Goal: Find specific page/section: Find specific page/section

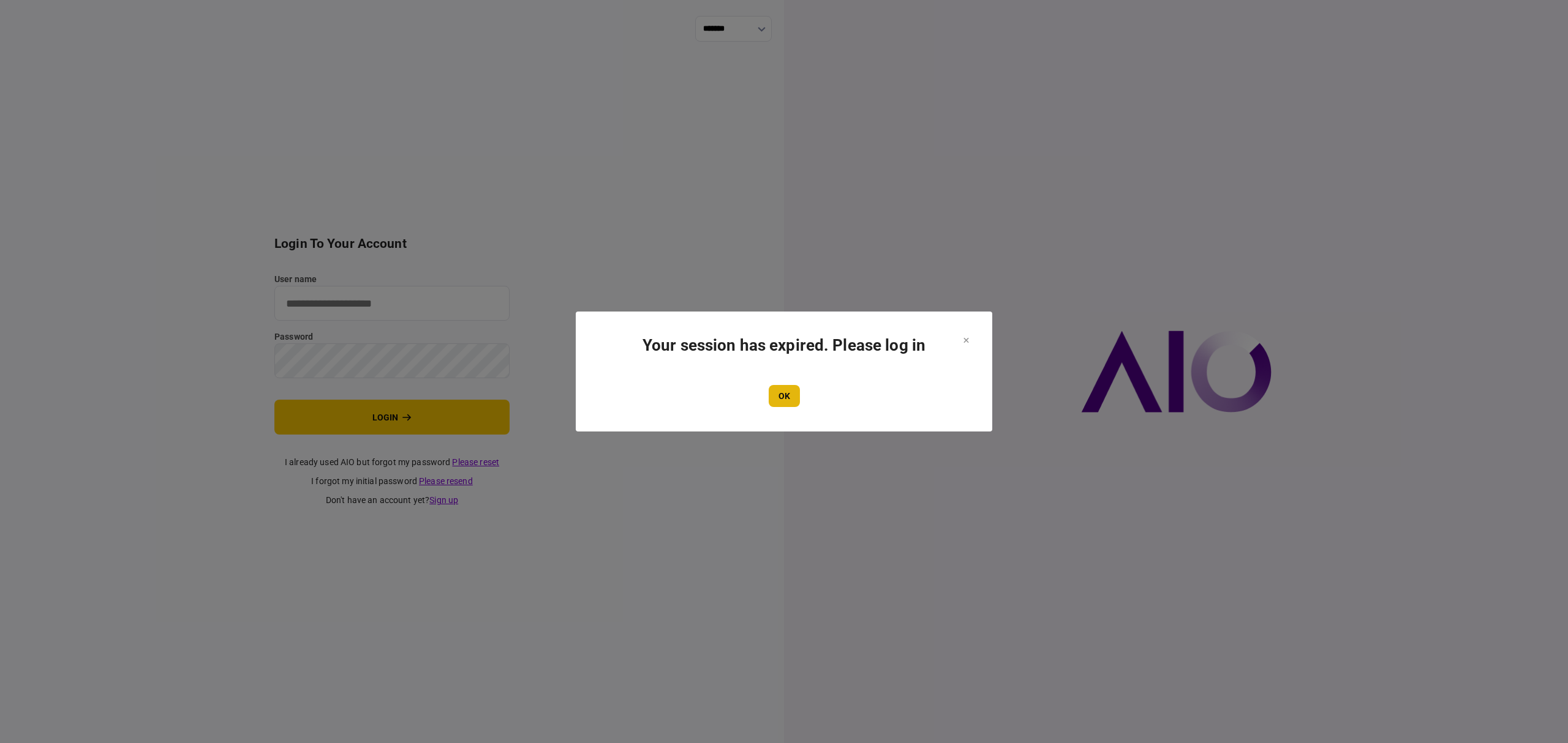
type input "*******"
click at [792, 399] on button "OK" at bounding box center [784, 396] width 31 height 22
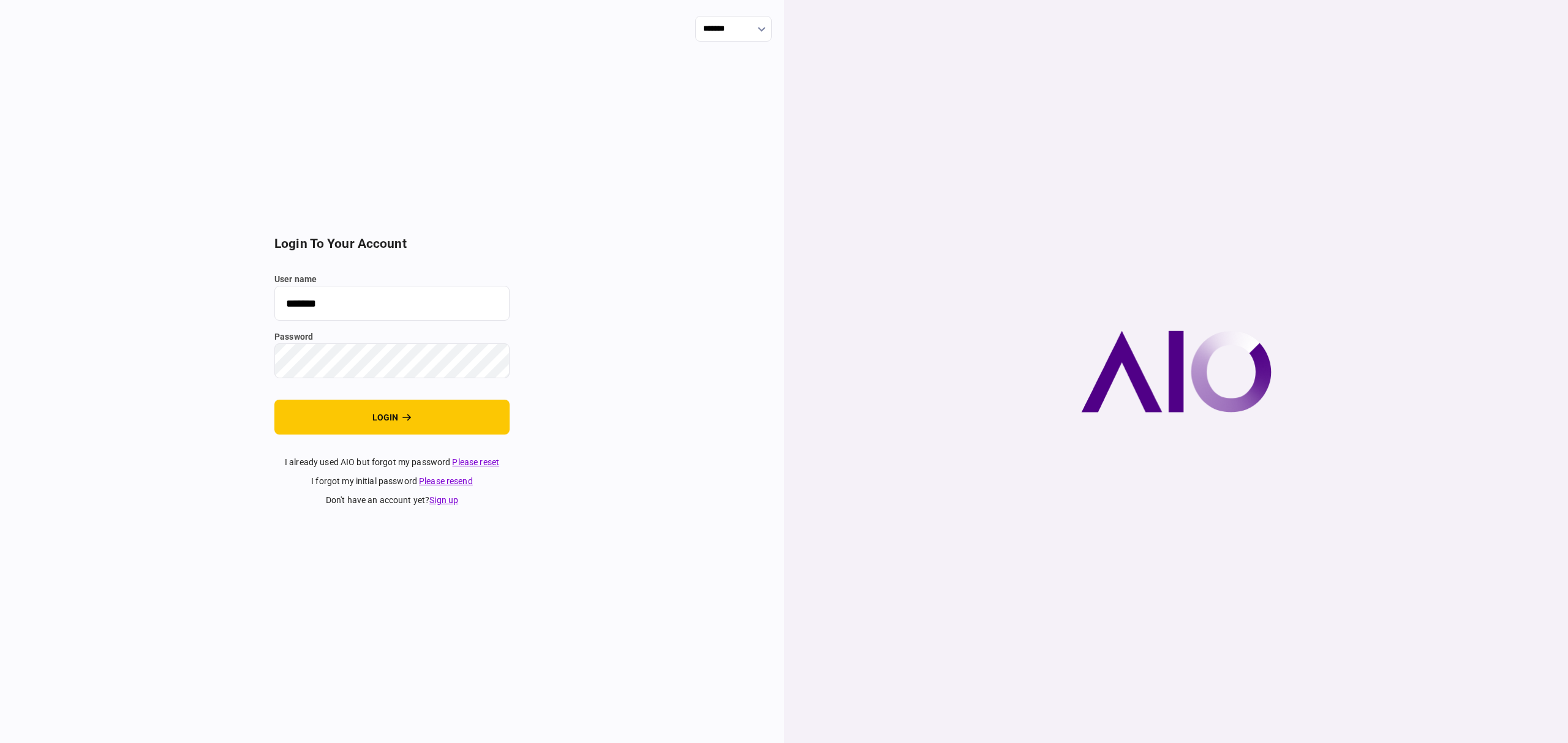
click at [413, 412] on button "login" at bounding box center [392, 417] width 236 height 35
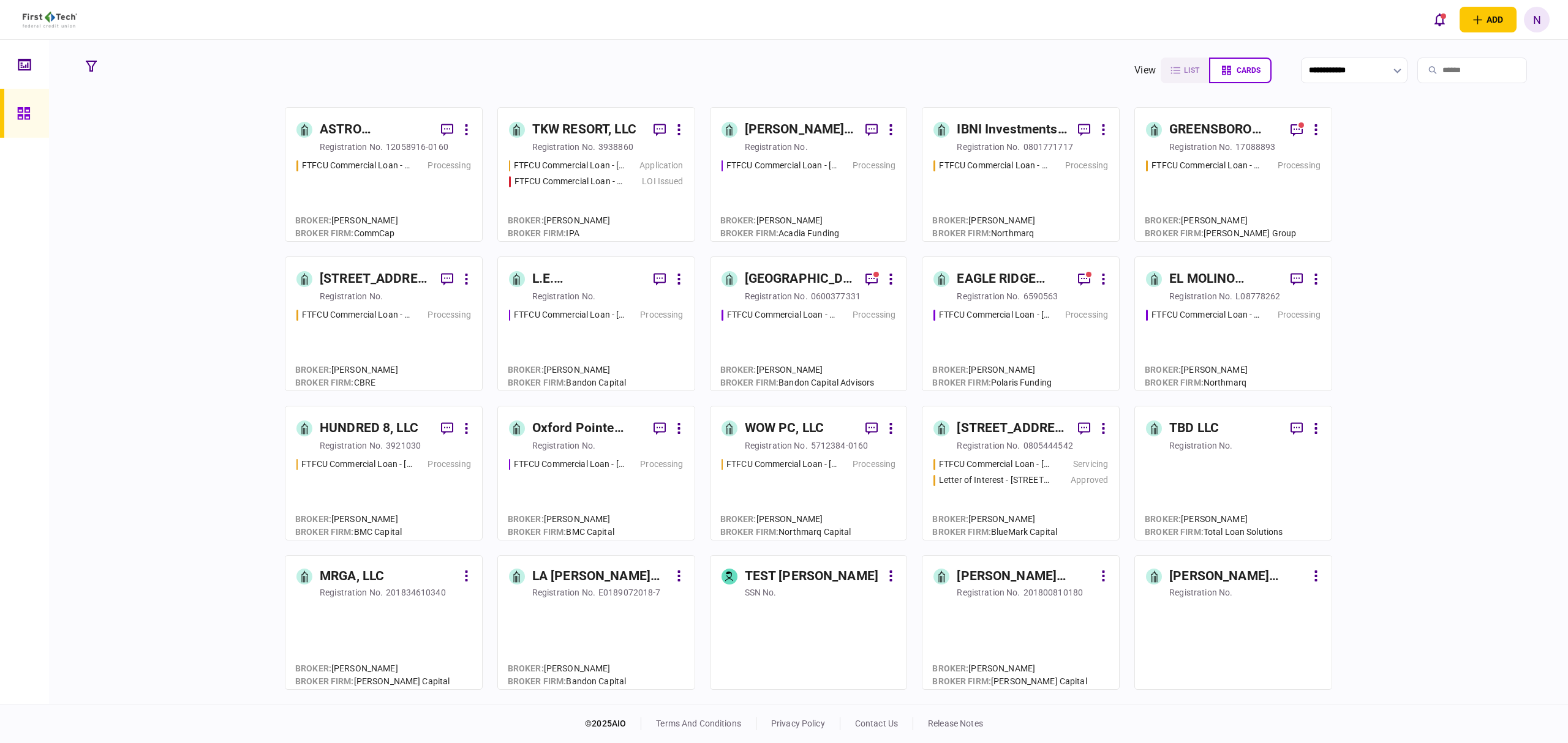
click at [604, 129] on div "TKW RESORT, LLC" at bounding box center [584, 129] width 105 height 20
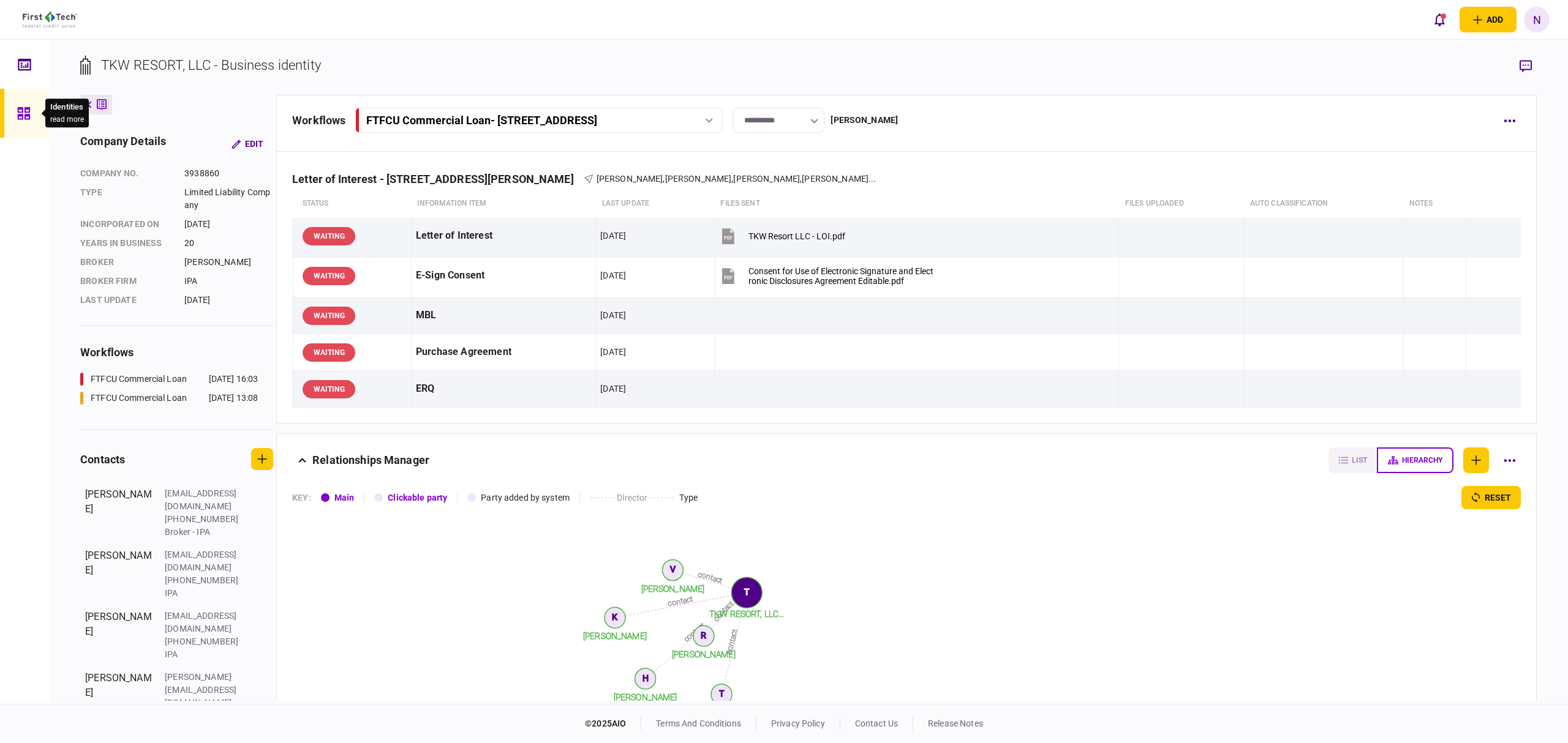
click at [24, 107] on icon at bounding box center [23, 113] width 12 height 12
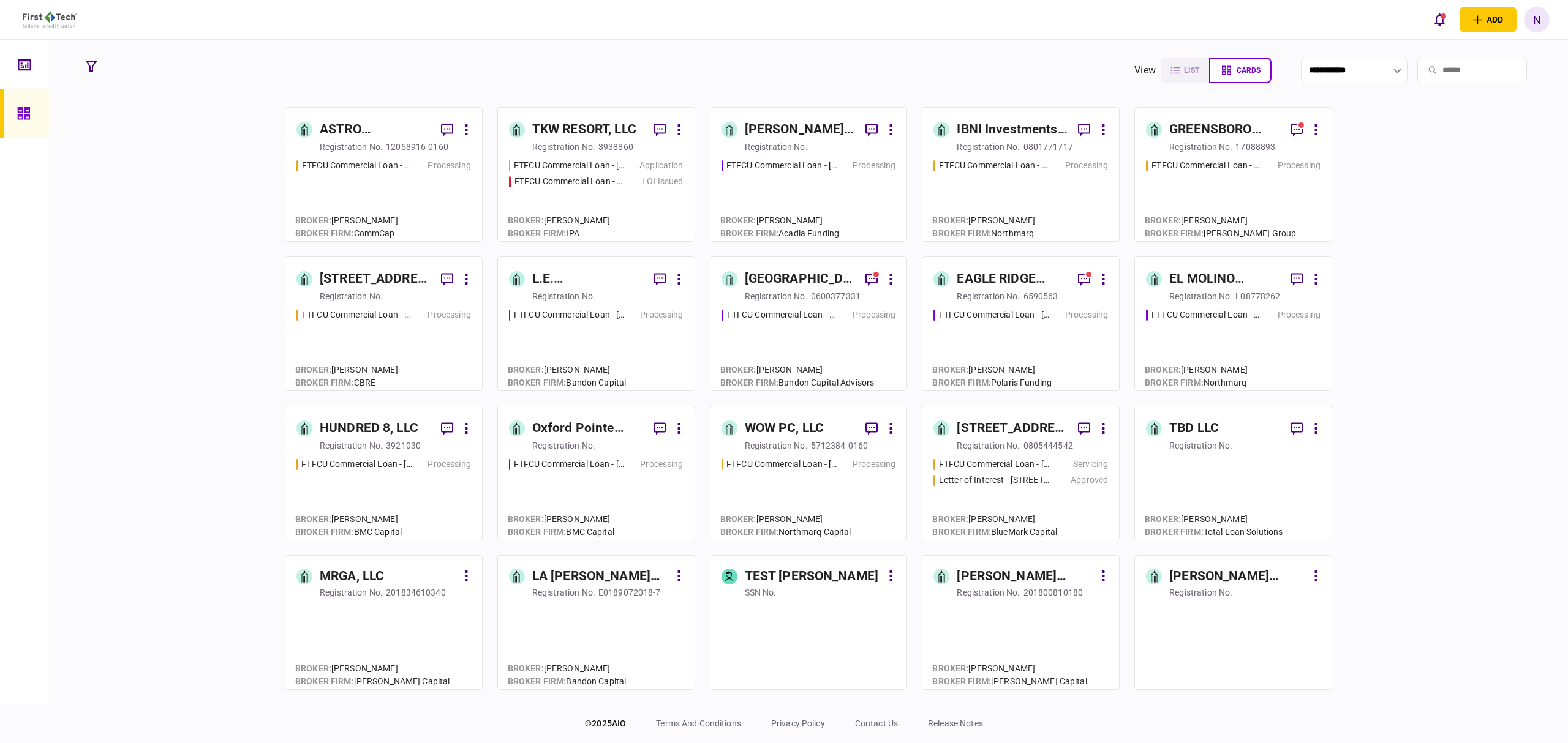
click at [580, 136] on div "TKW RESORT, LLC" at bounding box center [584, 129] width 105 height 20
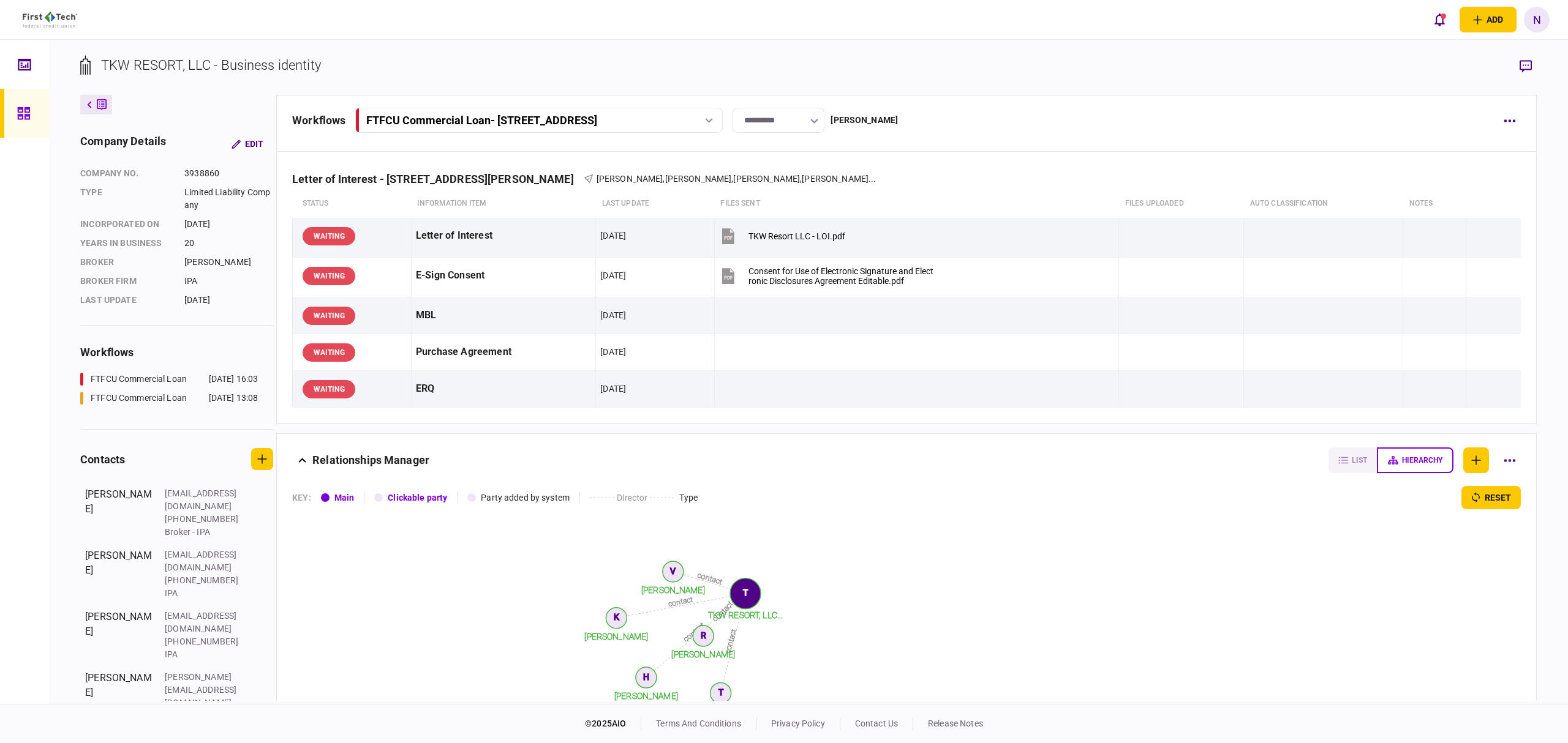
click at [819, 125] on button "button" at bounding box center [814, 121] width 8 height 9
click at [912, 154] on div at bounding box center [784, 371] width 1568 height 743
click at [712, 121] on icon at bounding box center [709, 120] width 8 height 5
click at [547, 171] on div "FTFCU Commercial Loan - 1402 Boone Street" at bounding box center [496, 171] width 244 height 13
